Goal: Transaction & Acquisition: Purchase product/service

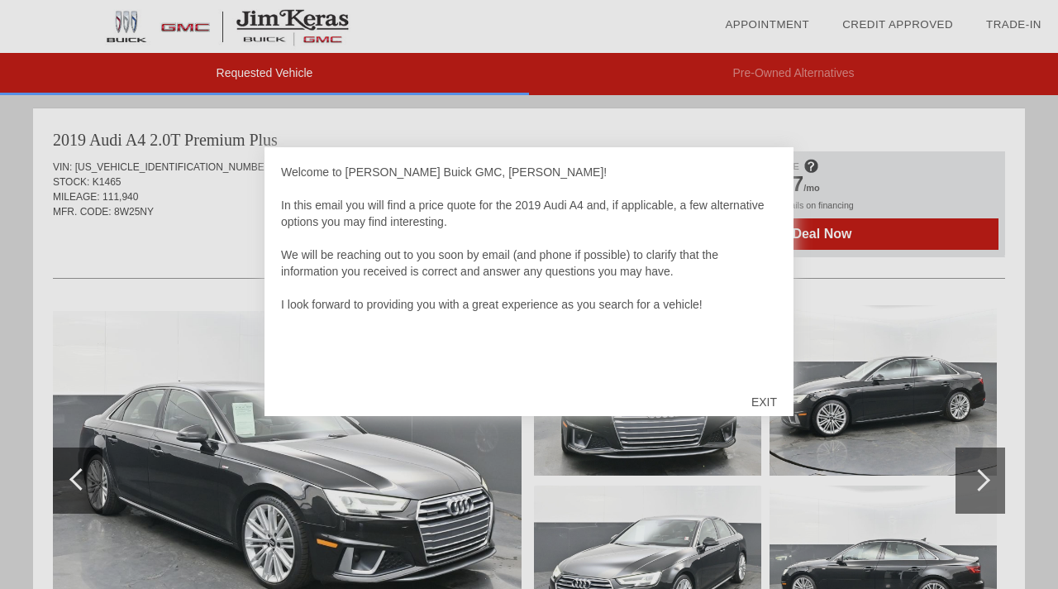
click at [755, 403] on div "EXIT" at bounding box center [764, 402] width 59 height 50
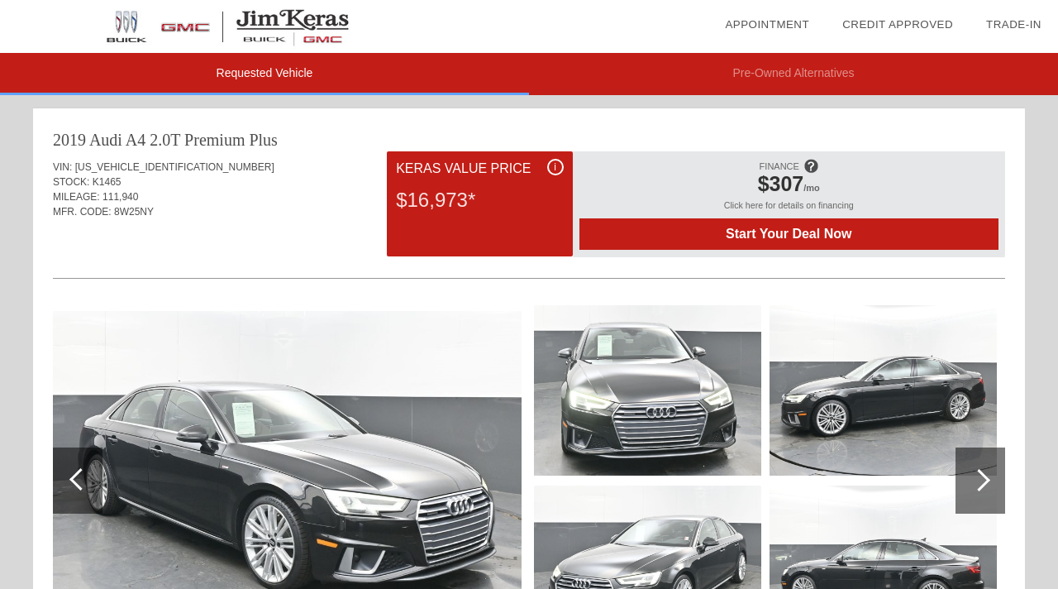
click at [811, 163] on span at bounding box center [810, 165] width 15 height 27
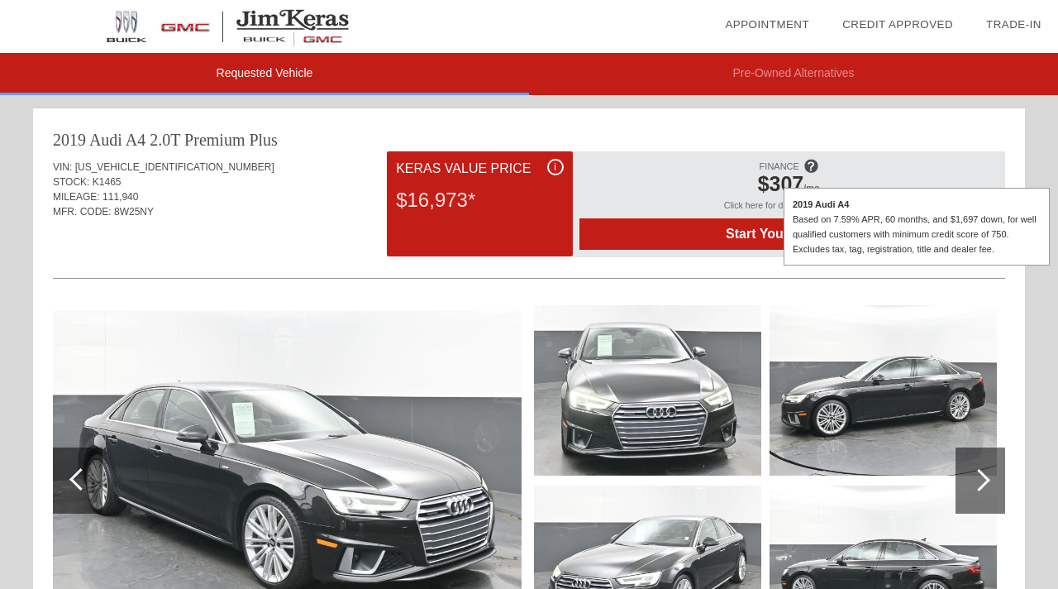
click at [811, 163] on span at bounding box center [810, 165] width 15 height 27
click at [666, 318] on img at bounding box center [647, 390] width 227 height 170
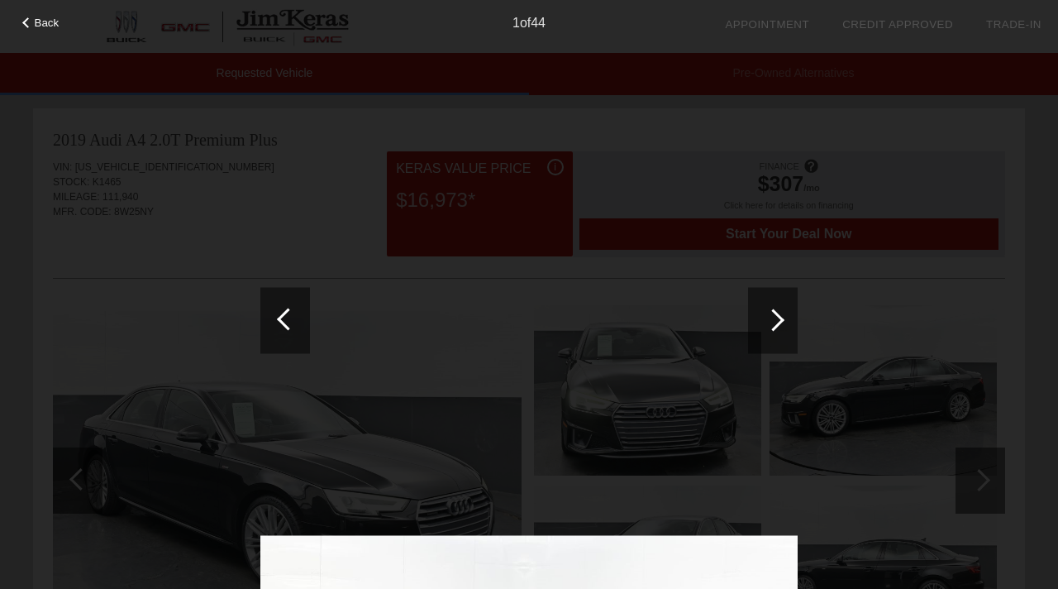
click at [889, 102] on div "Back 1 of 44" at bounding box center [529, 294] width 1058 height 589
click at [36, 20] on span "Back" at bounding box center [47, 23] width 25 height 12
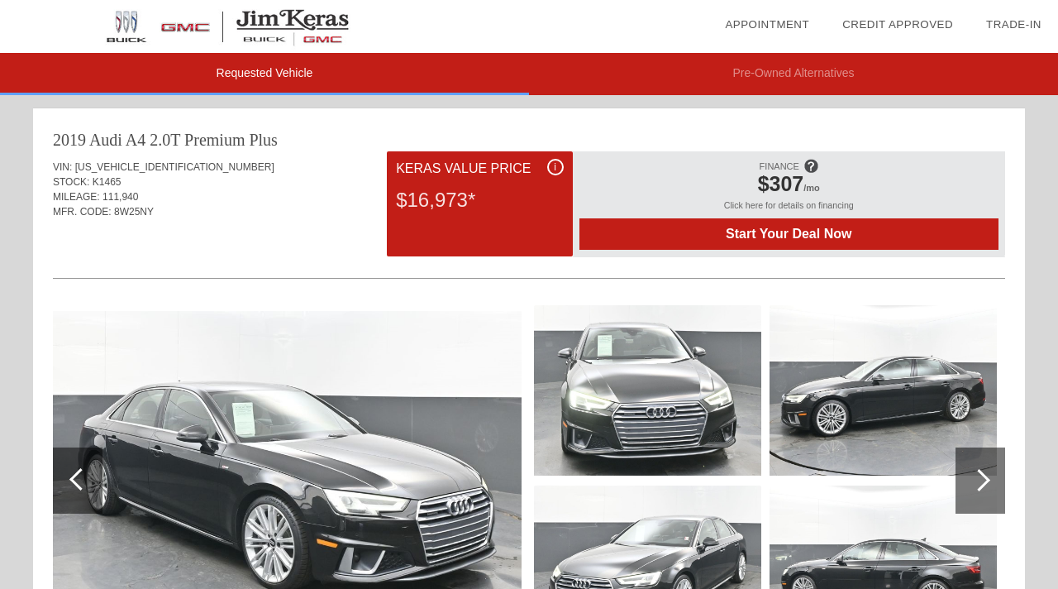
click at [924, 25] on link "Credit Approved" at bounding box center [897, 24] width 111 height 12
click at [789, 230] on span "Start Your Deal Now" at bounding box center [789, 233] width 378 height 15
click at [747, 71] on li "Pre-Owned Alternatives" at bounding box center [793, 74] width 529 height 42
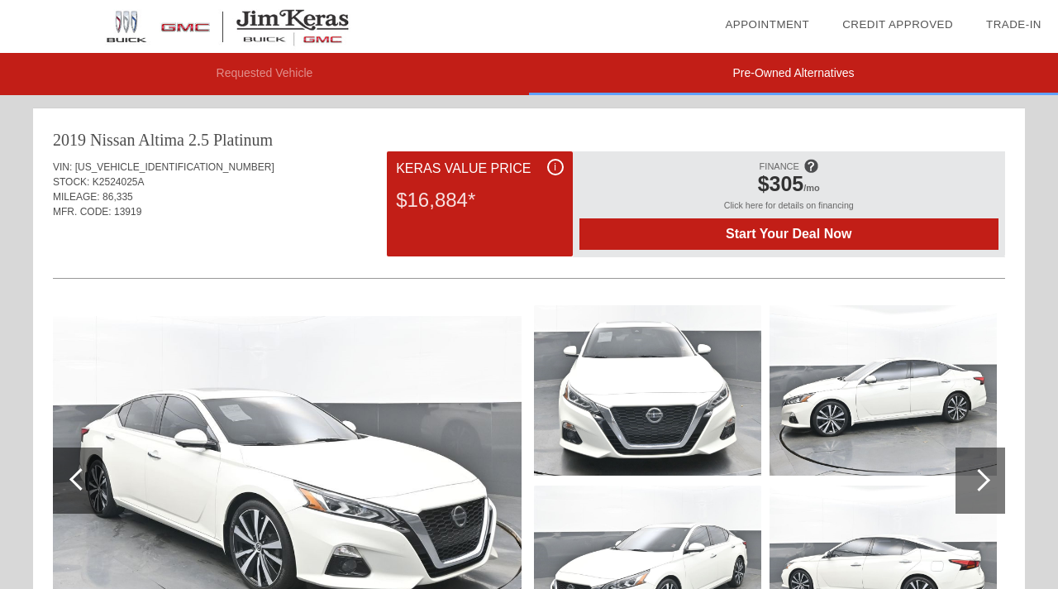
click at [352, 83] on li "Requested Vehicle" at bounding box center [264, 74] width 529 height 42
